Goal: Transaction & Acquisition: Book appointment/travel/reservation

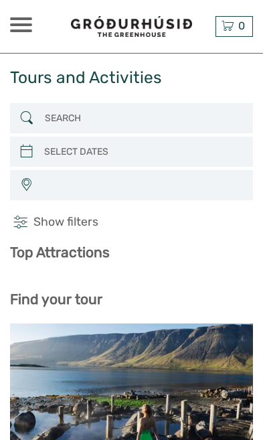
select select
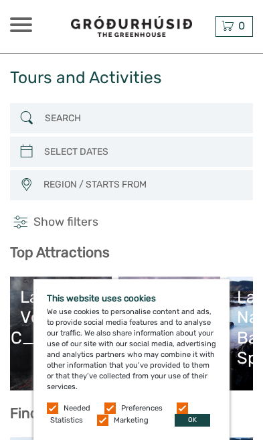
click at [201, 424] on button "OK" at bounding box center [192, 420] width 35 height 13
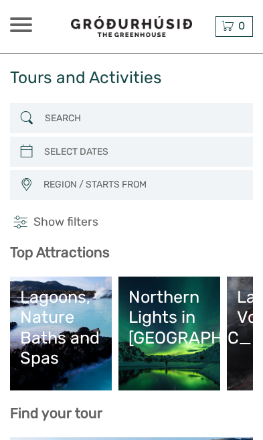
click at [168, 335] on div "Northern Lights in [GEOGRAPHIC_DATA]" at bounding box center [169, 316] width 82 height 61
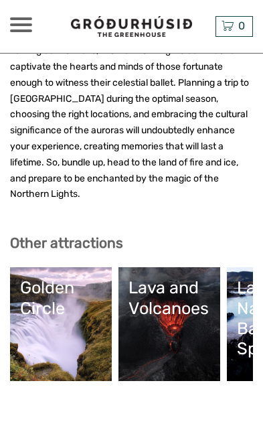
scroll to position [2247, 0]
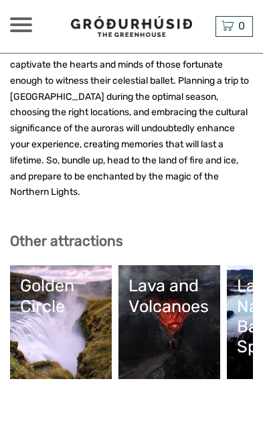
click at [177, 275] on link "Lava and Volcanoes" at bounding box center [169, 322] width 82 height 94
click at [189, 275] on div "Lava and Volcanoes" at bounding box center [169, 295] width 82 height 40
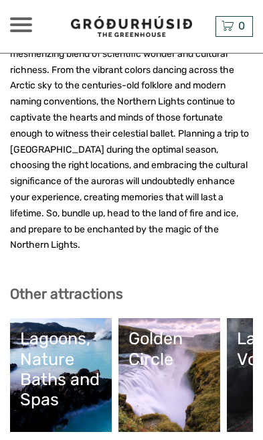
scroll to position [2195, 0]
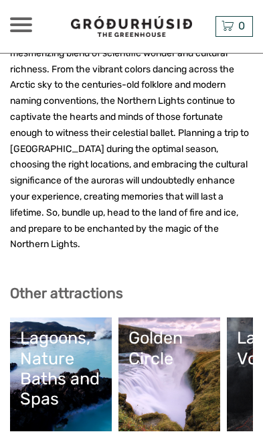
click at [166, 327] on div "Golden Circle" at bounding box center [169, 347] width 82 height 40
click at [183, 327] on div "Golden Circle" at bounding box center [169, 347] width 82 height 40
click at [185, 327] on link "Golden Circle" at bounding box center [169, 374] width 82 height 94
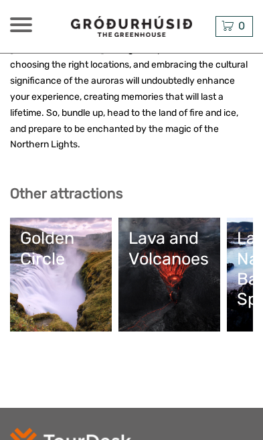
click at [75, 228] on link "Golden Circle" at bounding box center [61, 275] width 82 height 94
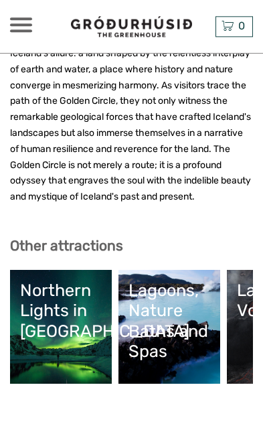
scroll to position [3085, 0]
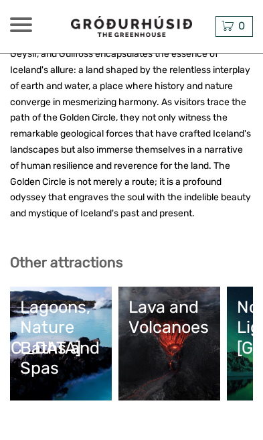
click at [180, 296] on link "Lava and Volcanoes" at bounding box center [169, 343] width 82 height 94
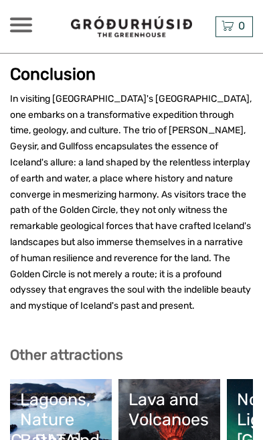
scroll to position [2992, 0]
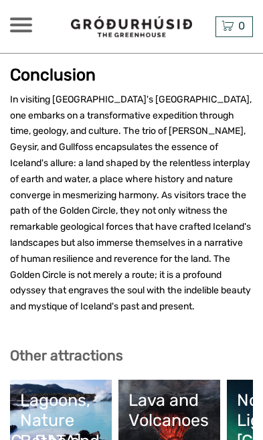
click at [185, 389] on div "Lava and Volcanoes" at bounding box center [169, 409] width 82 height 40
click at [167, 389] on div "Lava and Volcanoes" at bounding box center [169, 409] width 82 height 40
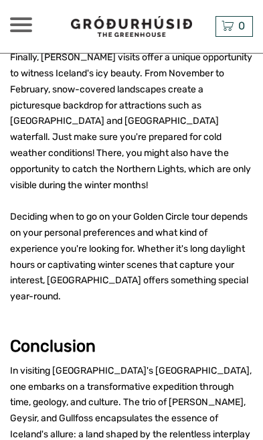
scroll to position [2722, 0]
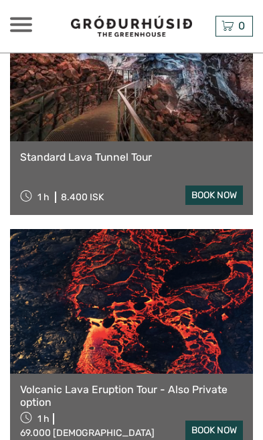
scroll to position [487, 0]
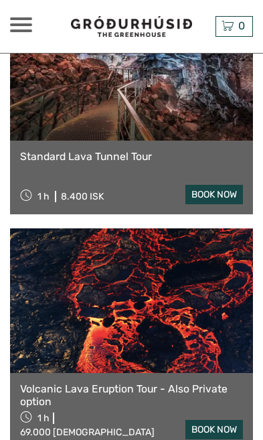
click at [198, 324] on link at bounding box center [131, 300] width 243 height 145
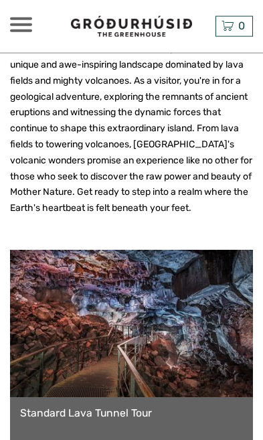
scroll to position [252, 0]
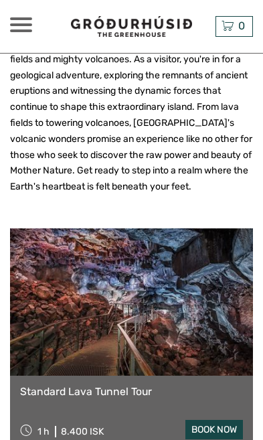
click at [167, 306] on link at bounding box center [131, 301] width 243 height 147
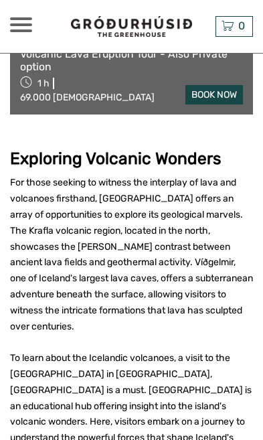
scroll to position [822, 0]
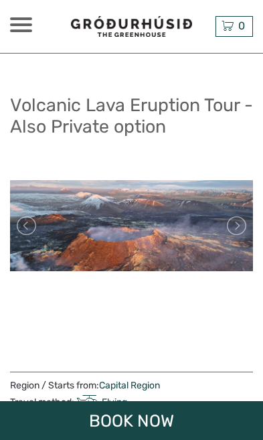
click at [237, 225] on link at bounding box center [235, 225] width 21 height 21
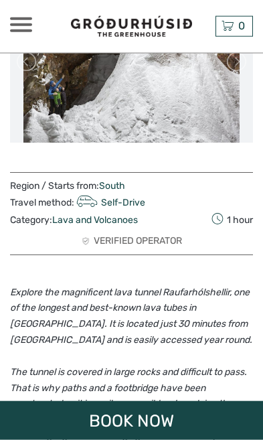
scroll to position [164, 0]
